Goal: Task Accomplishment & Management: Complete application form

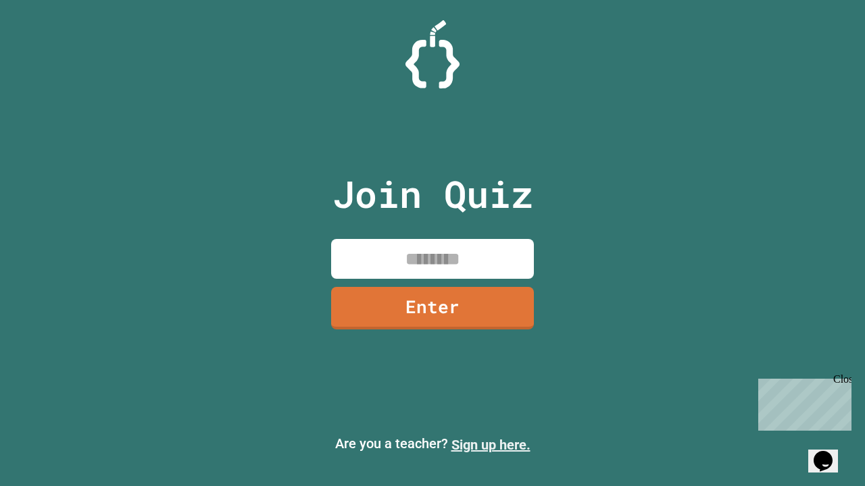
click at [490, 445] on link "Sign up here." at bounding box center [490, 445] width 79 height 16
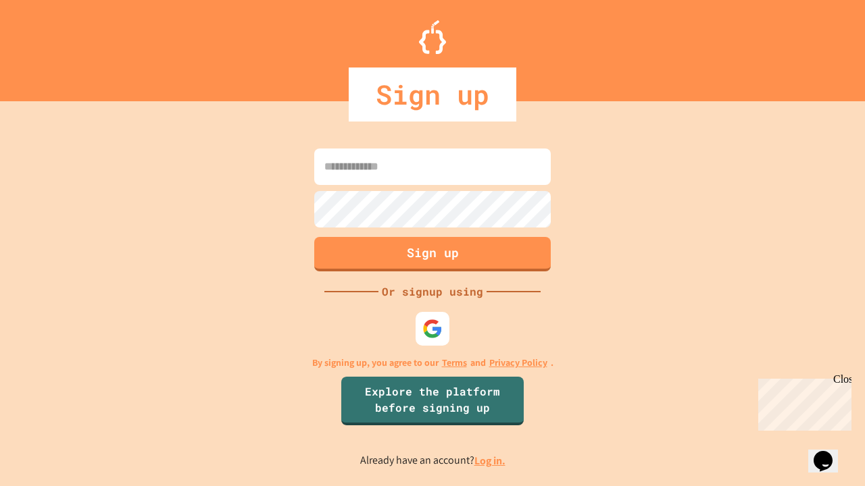
click at [490, 461] on link "Log in." at bounding box center [489, 461] width 31 height 14
